Goal: Information Seeking & Learning: Learn about a topic

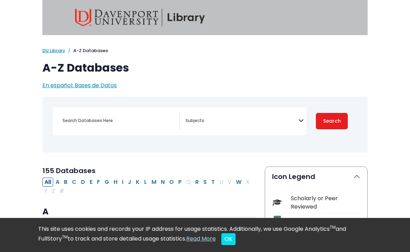
select select "Database Subject Filter"
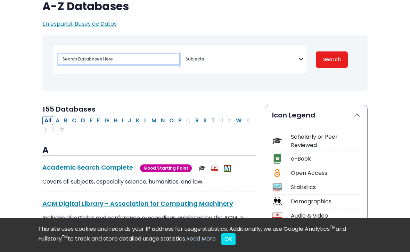
click at [74, 64] on input "Search database by title or keyword" at bounding box center [118, 59] width 121 height 10
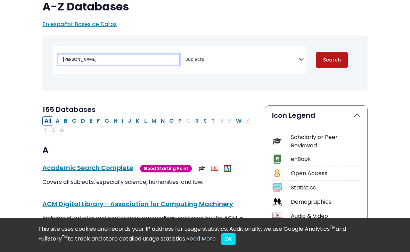
type input "[PERSON_NAME]"
click at [328, 57] on button "Search" at bounding box center [332, 60] width 32 height 16
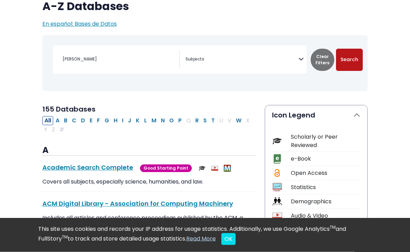
select select "Database Subject Filter"
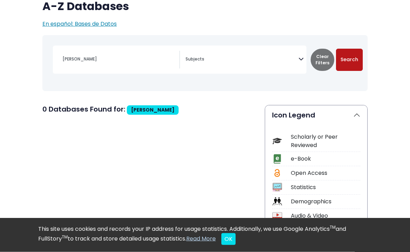
scroll to position [62, 0]
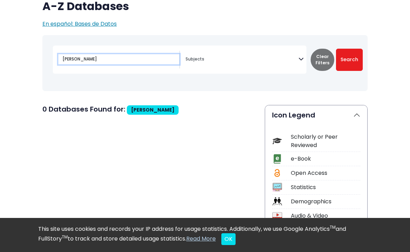
click at [91, 58] on input "[PERSON_NAME]" at bounding box center [118, 59] width 121 height 10
type input "G"
type input "Kiss"
click at [348, 59] on button "Search" at bounding box center [349, 60] width 27 height 22
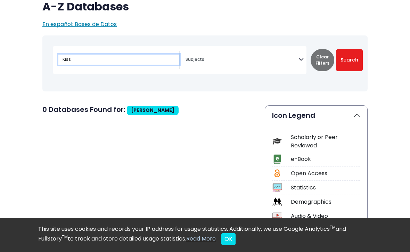
select select "Database Subject Filter"
type input "[PERSON_NAME]"
click at [348, 59] on button "Search" at bounding box center [349, 60] width 27 height 22
select select "Database Subject Filter"
type input "K"
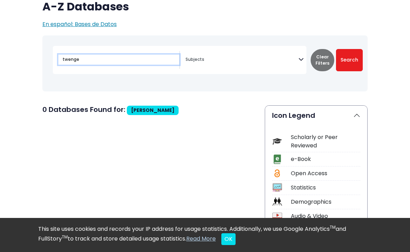
type input "twenge"
click at [348, 59] on button "Search" at bounding box center [349, 60] width 27 height 22
select select "Database Subject Filter"
click at [156, 57] on input "twenge" at bounding box center [118, 60] width 121 height 10
click at [115, 61] on input "twenge" at bounding box center [118, 60] width 121 height 10
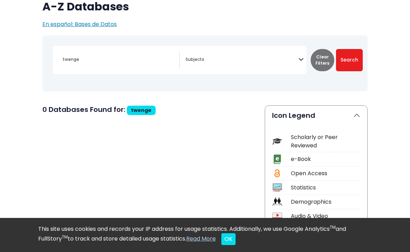
click at [320, 60] on button "Clear Filters" at bounding box center [323, 60] width 24 height 22
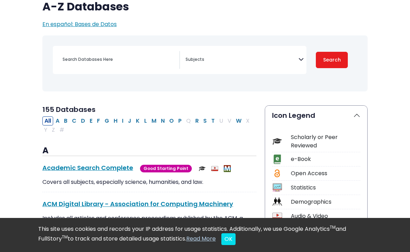
select select "Database Subject Filter"
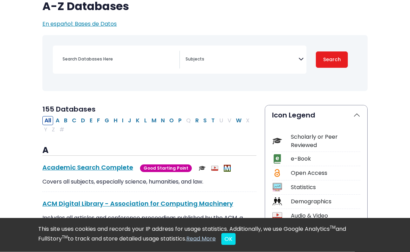
scroll to position [80, 0]
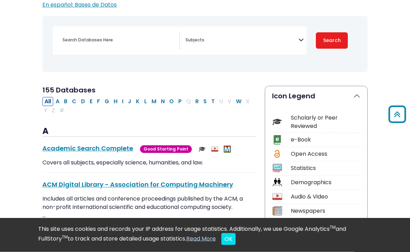
click at [228, 43] on textarea "Search" at bounding box center [242, 41] width 113 height 6
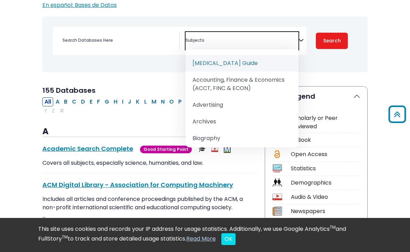
click at [207, 42] on textarea "Search" at bounding box center [242, 41] width 113 height 6
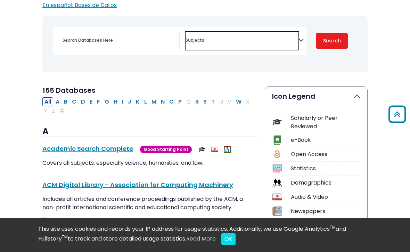
click at [197, 41] on textarea "Search" at bounding box center [242, 41] width 113 height 6
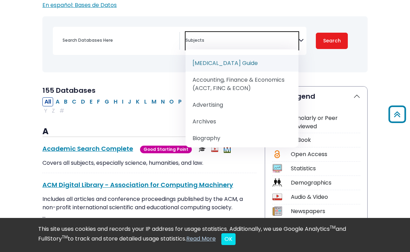
click at [196, 42] on textarea "Search" at bounding box center [242, 41] width 113 height 6
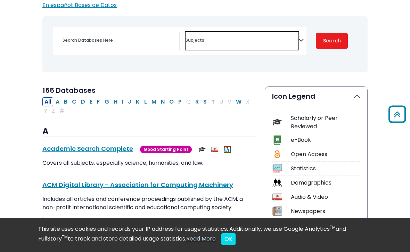
click at [194, 40] on textarea "Search" at bounding box center [242, 41] width 113 height 6
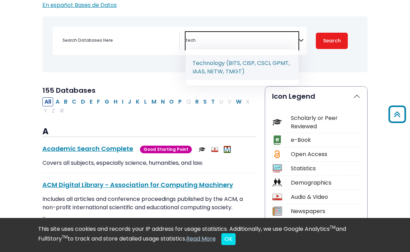
type textarea "tech"
select select "219090"
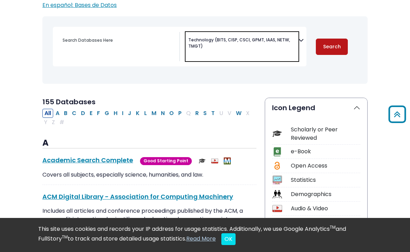
click at [337, 45] on button "Search" at bounding box center [332, 47] width 32 height 16
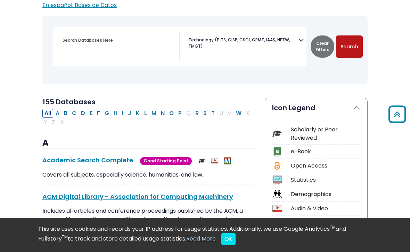
scroll to position [81, 0]
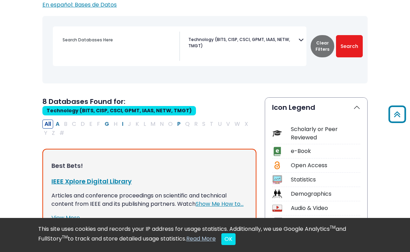
click at [41, 82] on div "Toggle search filters navigation [MEDICAL_DATA] Guide" at bounding box center [205, 55] width 334 height 78
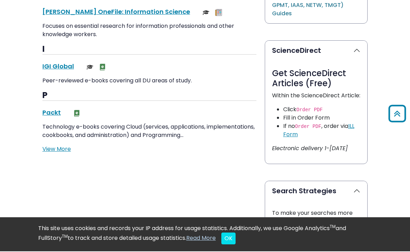
scroll to position [527, 0]
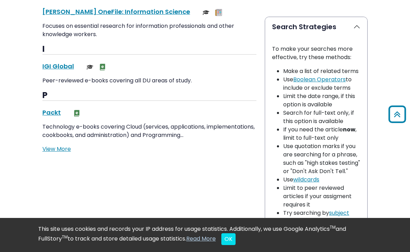
scroll to position [81, 0]
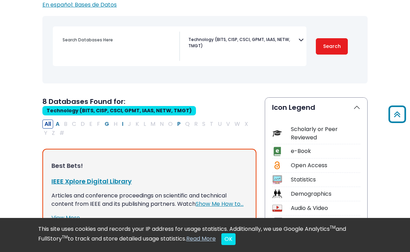
select select "Database Subject Filter"
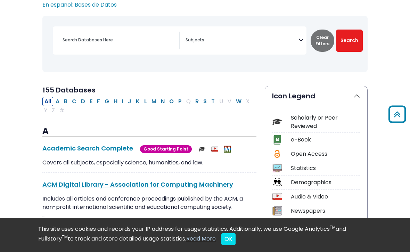
scroll to position [62, 0]
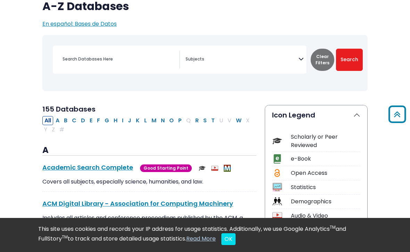
type input "twenge"
select select "Database Subject Filter"
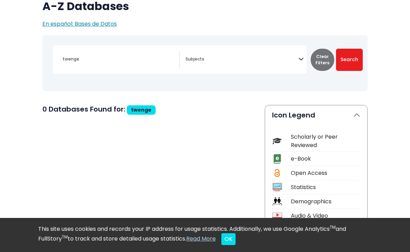
type input "[PERSON_NAME]"
select select "Database Subject Filter"
type input "Kiss"
select select "Database Subject Filter"
